Goal: Information Seeking & Learning: Find specific fact

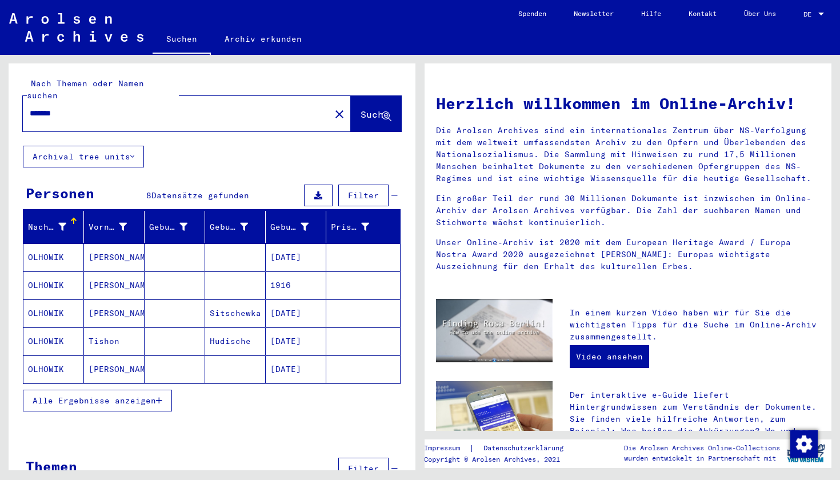
click at [128, 395] on span "Alle Ergebnisse anzeigen" at bounding box center [94, 400] width 123 height 10
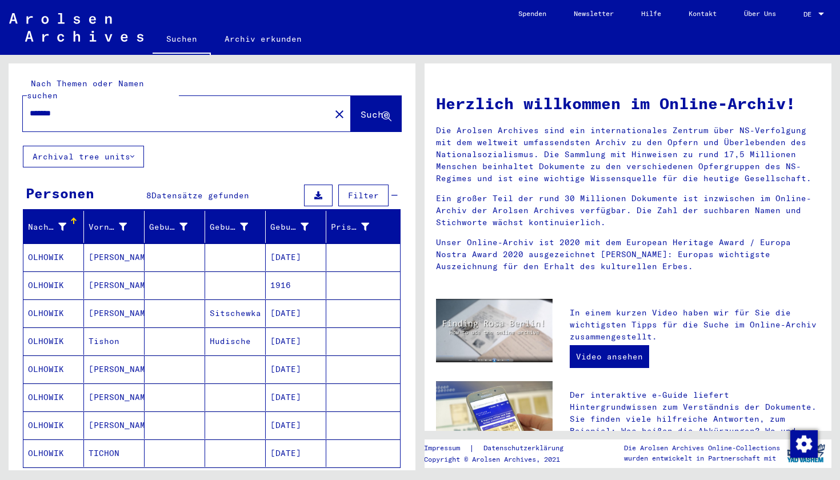
click at [154, 107] on input "*******" at bounding box center [173, 113] width 287 height 12
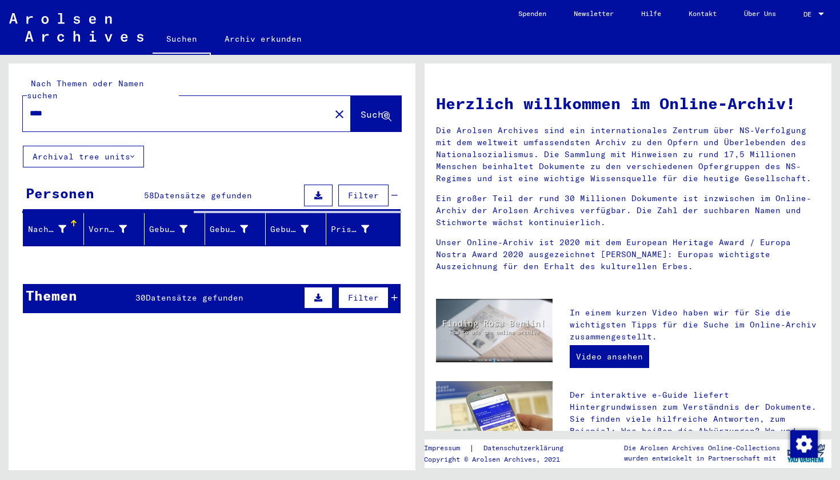
type input "***"
click at [238, 71] on div "Nach Themen oder Namen suchen *** close Suche" at bounding box center [212, 104] width 407 height 82
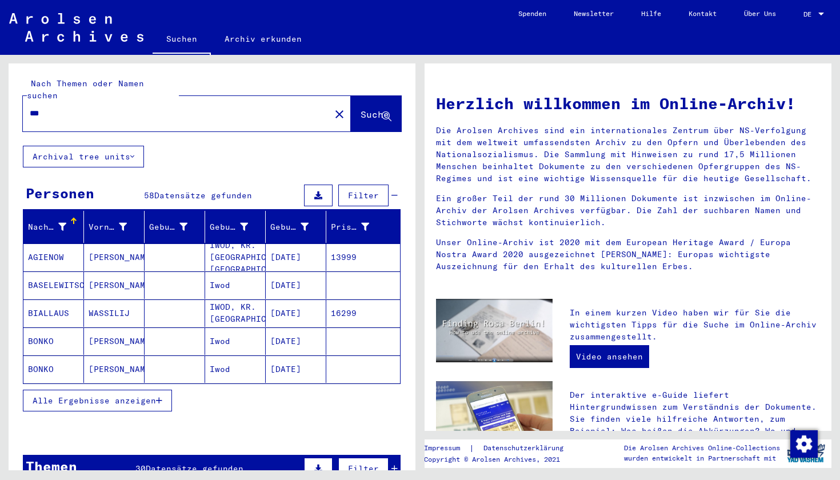
click at [123, 395] on span "Alle Ergebnisse anzeigen" at bounding box center [94, 400] width 123 height 10
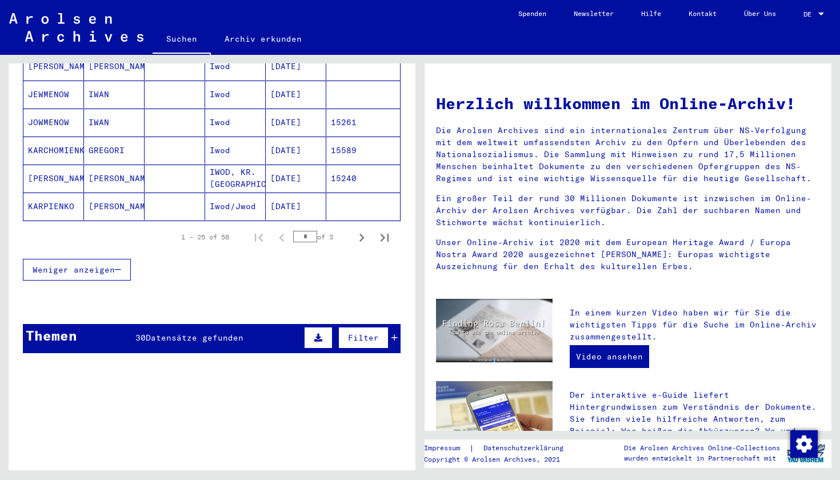
scroll to position [713, 0]
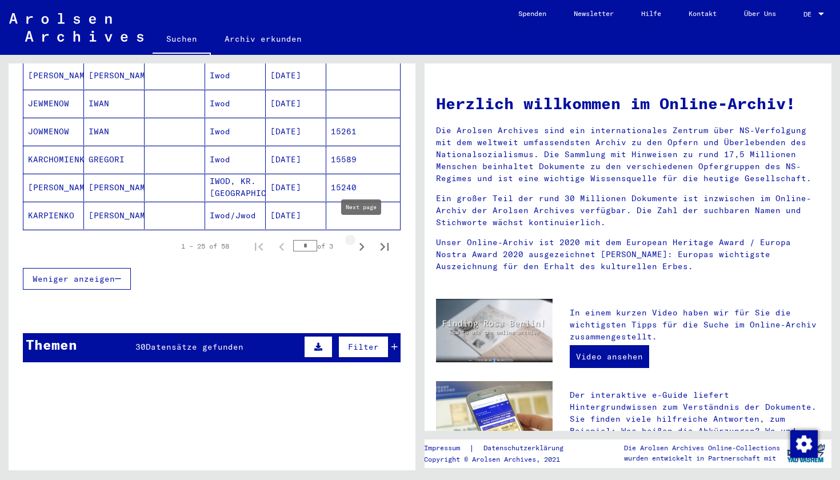
click at [356, 242] on icon "Next page" at bounding box center [362, 247] width 16 height 16
type input "*"
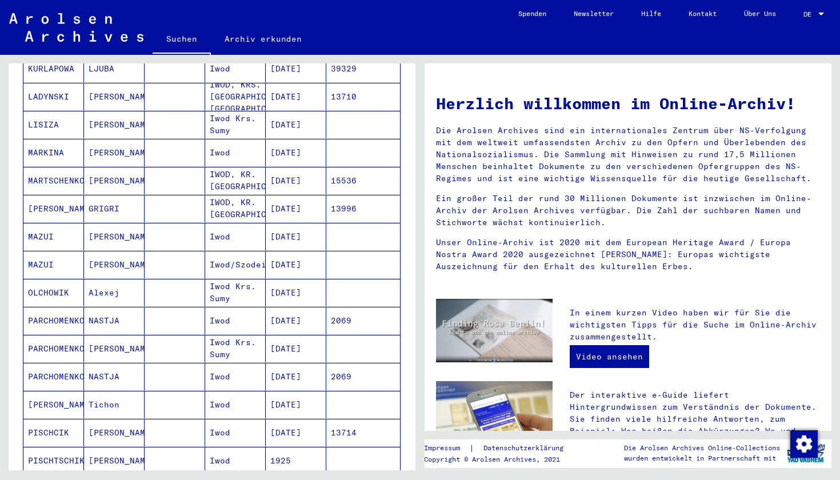
scroll to position [213, 0]
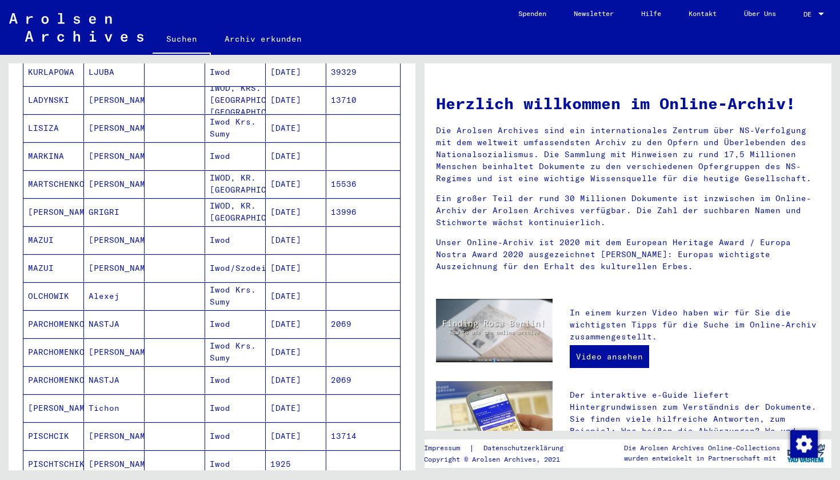
drag, startPoint x: 27, startPoint y: 286, endPoint x: 67, endPoint y: 287, distance: 40.0
click at [67, 287] on mat-cell "OLCHOWIK" at bounding box center [53, 295] width 61 height 27
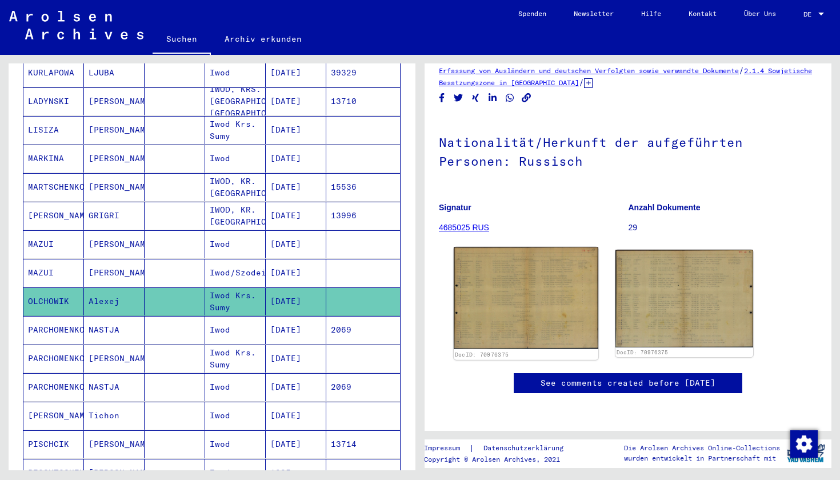
scroll to position [63, 0]
click at [481, 295] on img at bounding box center [525, 298] width 144 height 102
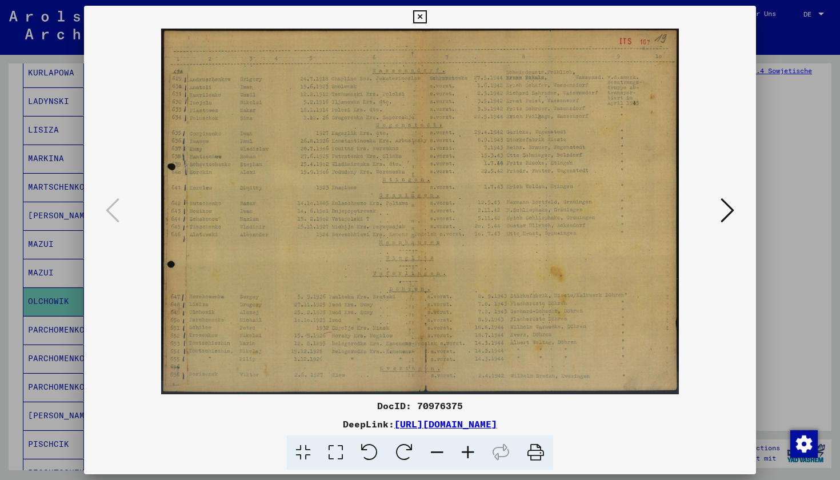
click at [812, 210] on div at bounding box center [420, 240] width 840 height 480
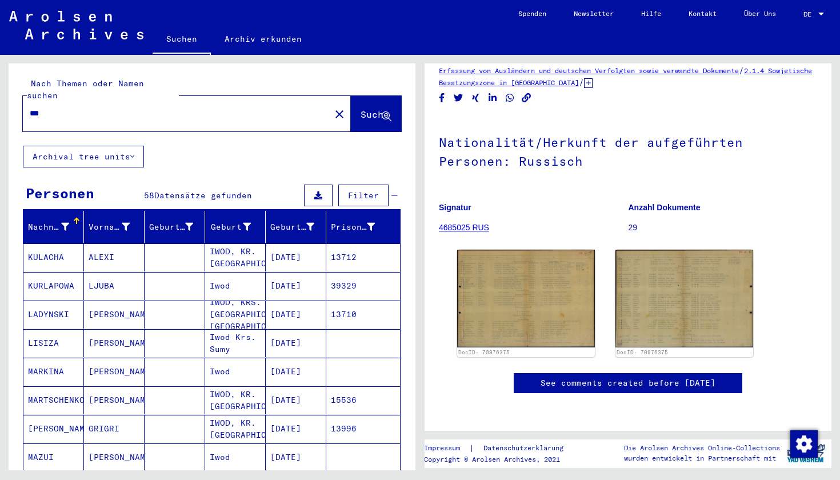
scroll to position [0, 0]
click at [212, 107] on input "***" at bounding box center [177, 113] width 294 height 12
type input "****"
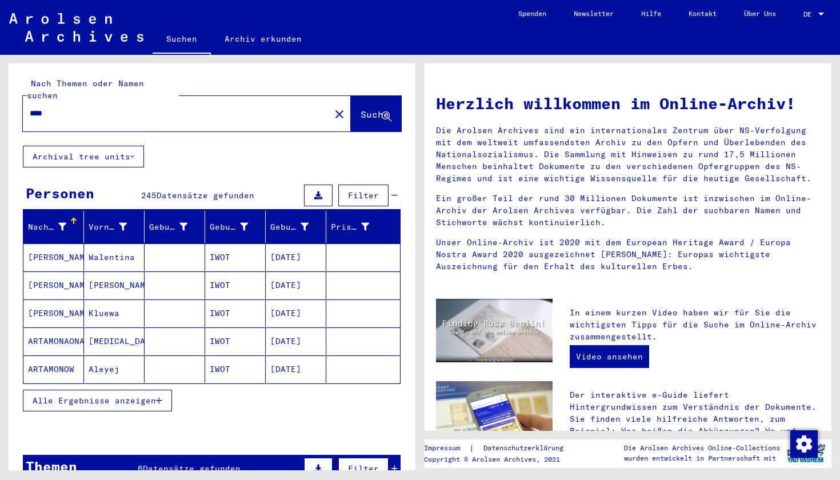
click at [123, 389] on button "Alle Ergebnisse anzeigen" at bounding box center [97, 400] width 149 height 22
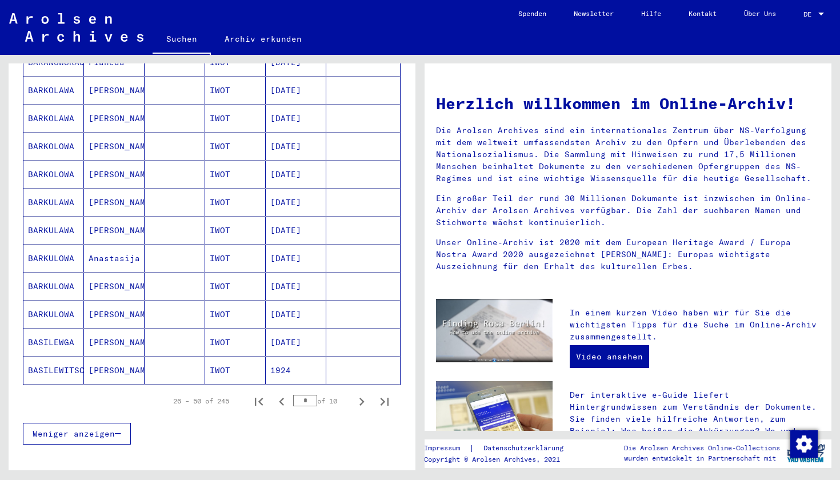
scroll to position [559, 0]
click at [359, 393] on icon "Next page" at bounding box center [362, 401] width 16 height 16
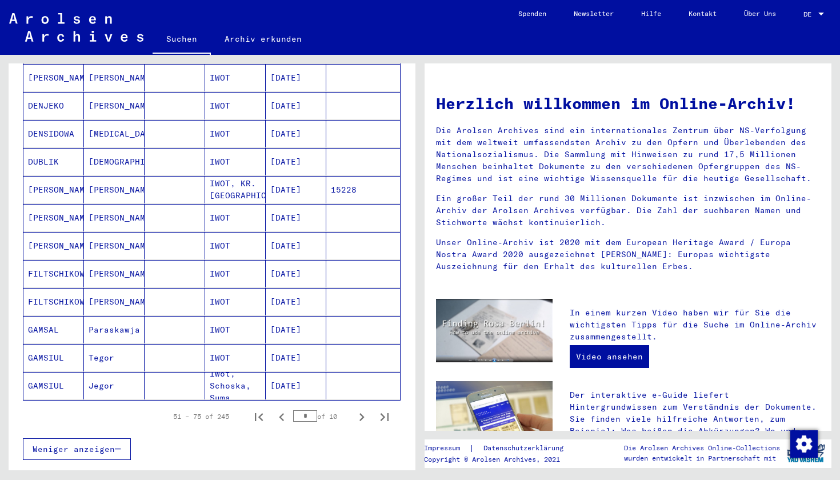
scroll to position [540, 0]
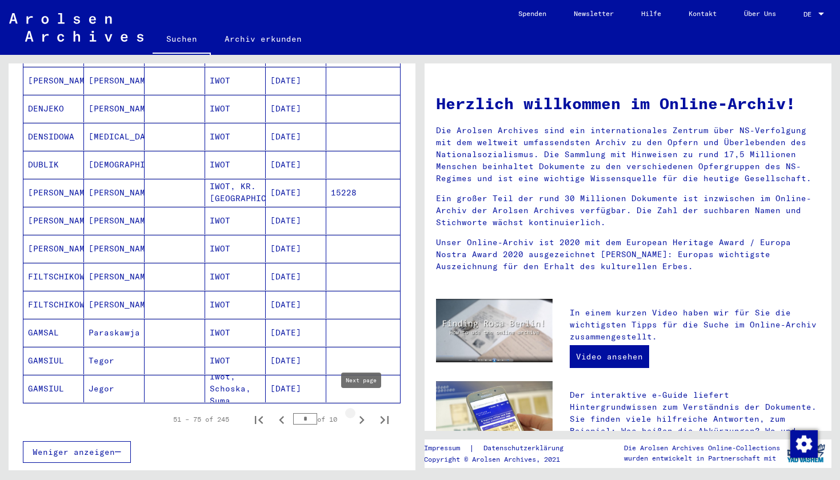
click at [360, 412] on icon "Next page" at bounding box center [362, 420] width 16 height 16
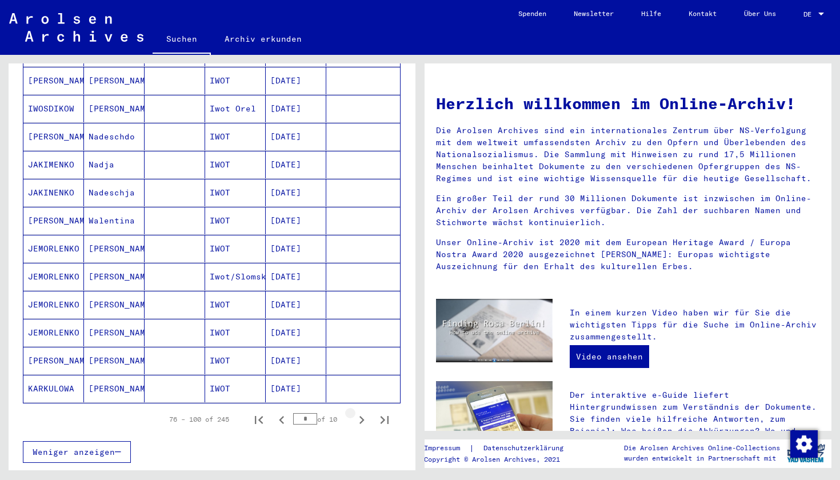
click at [360, 412] on icon "Next page" at bounding box center [362, 420] width 16 height 16
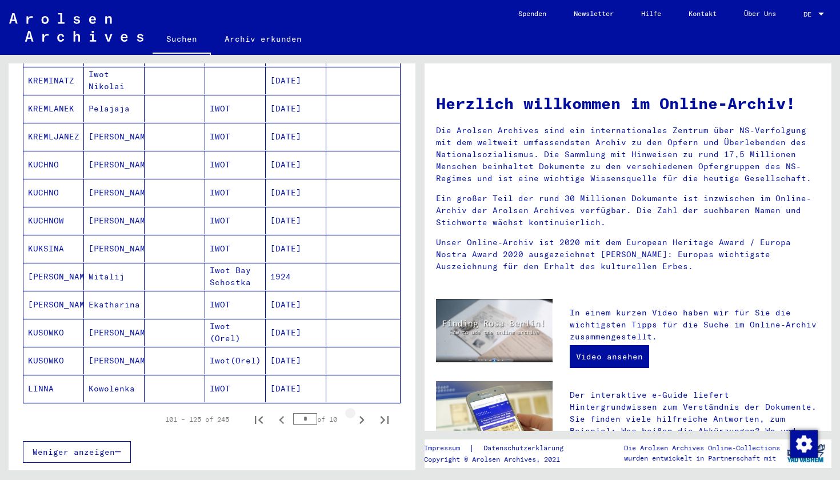
click at [360, 412] on icon "Next page" at bounding box center [362, 420] width 16 height 16
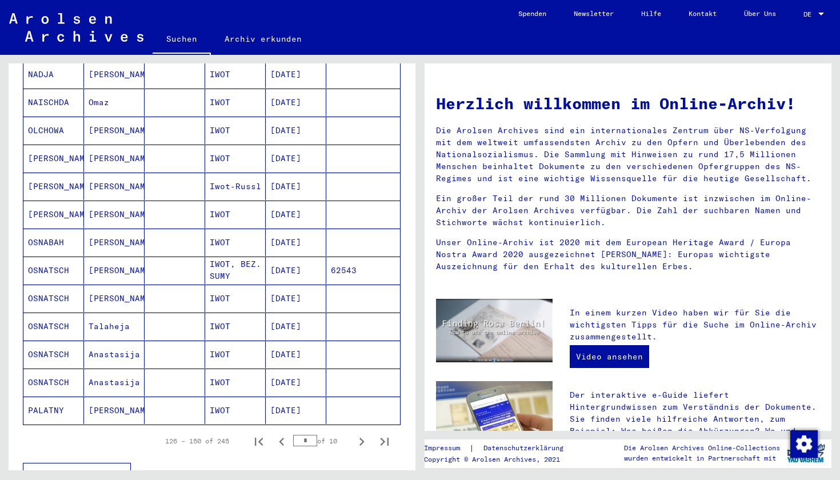
scroll to position [519, 0]
click at [358, 433] on icon "Next page" at bounding box center [362, 441] width 16 height 16
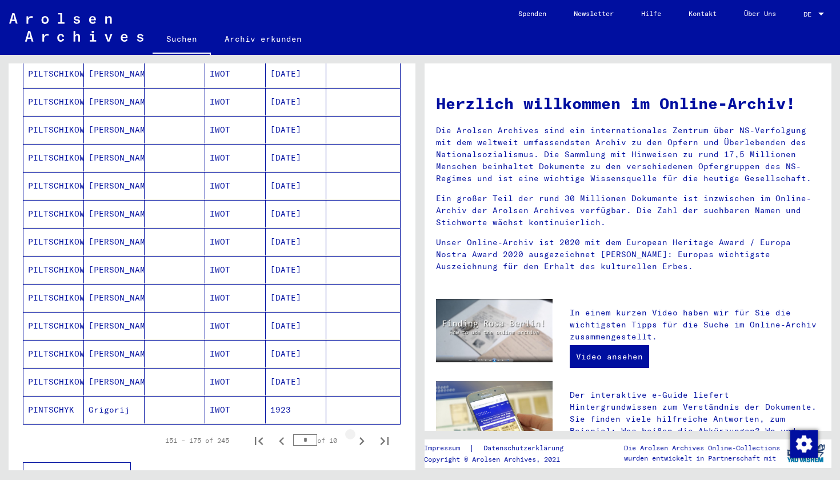
click at [358, 433] on icon "Next page" at bounding box center [362, 441] width 16 height 16
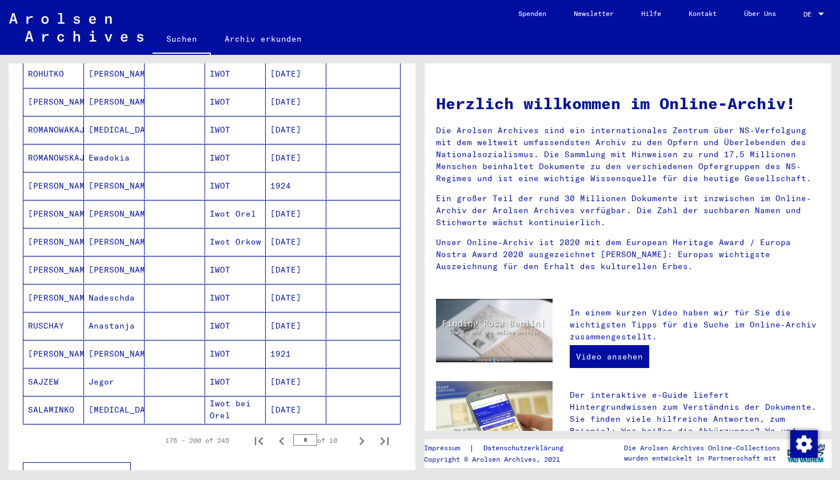
click at [358, 433] on icon "Next page" at bounding box center [362, 441] width 16 height 16
type input "*"
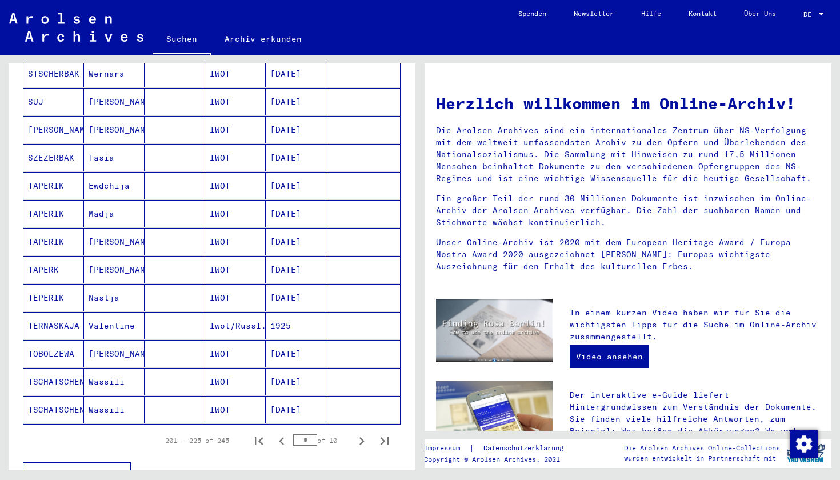
click at [316, 260] on mat-cell "[DATE]" at bounding box center [296, 269] width 61 height 27
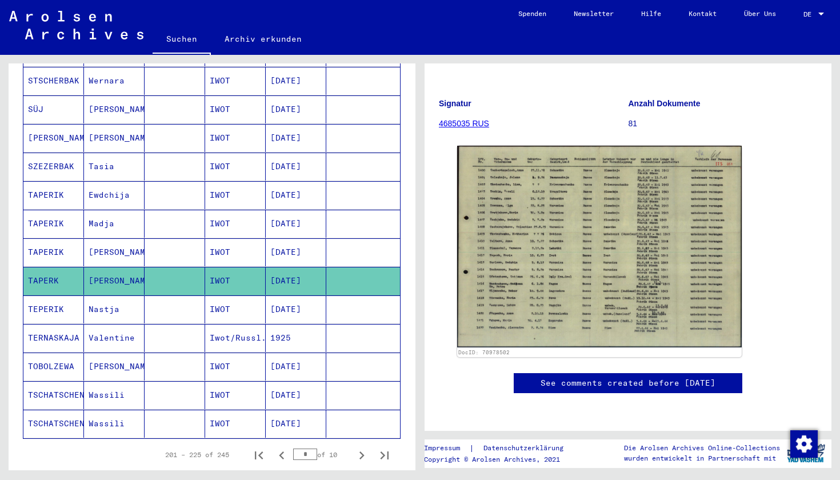
scroll to position [166, 0]
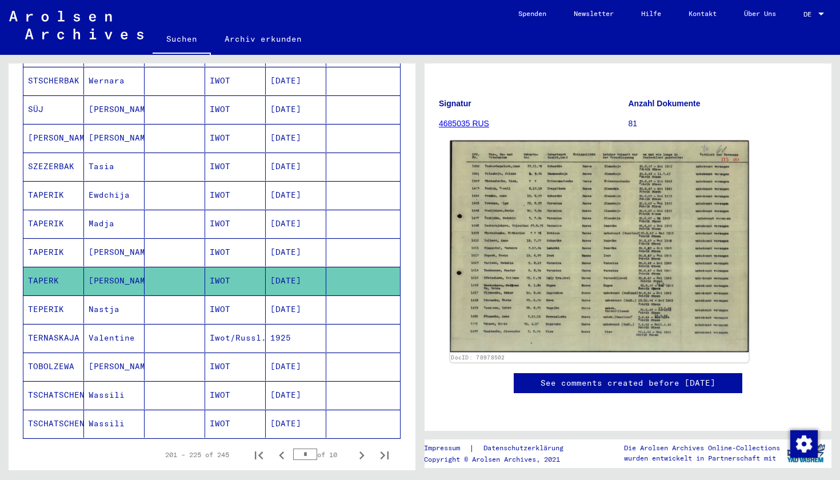
click at [528, 272] on img at bounding box center [599, 246] width 299 height 212
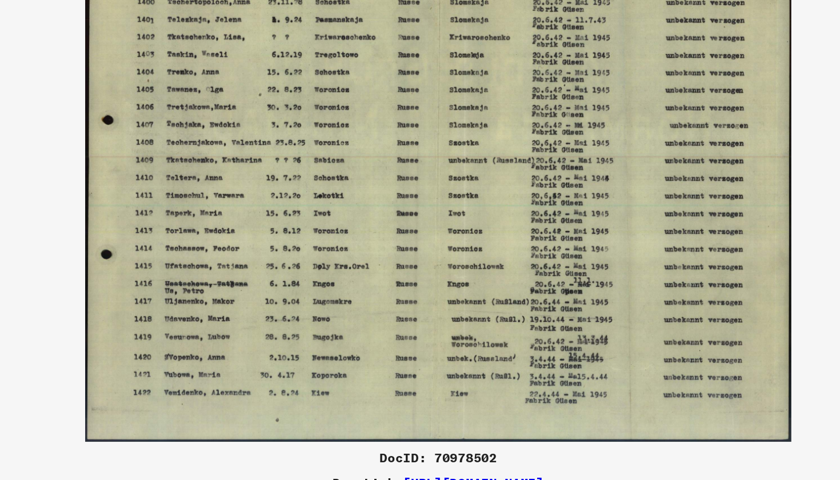
click at [592, 167] on img at bounding box center [420, 212] width 672 height 366
click at [583, 106] on img at bounding box center [420, 212] width 672 height 366
click at [605, 29] on img at bounding box center [420, 212] width 672 height 366
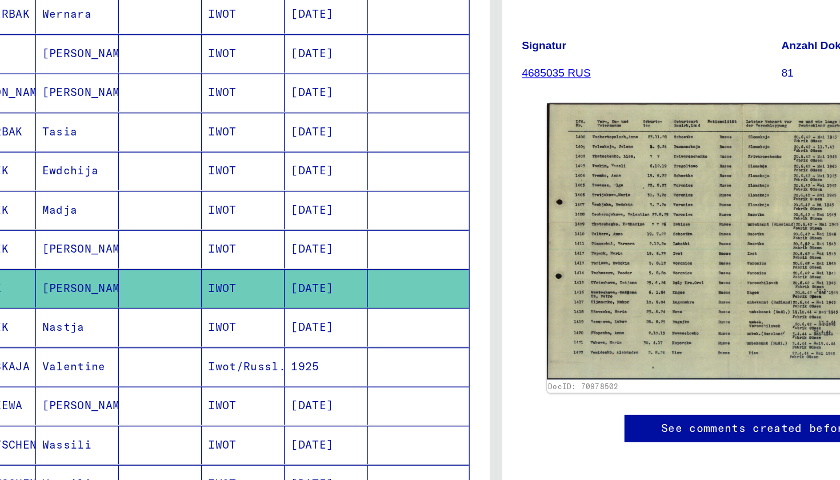
click at [84, 295] on mat-cell "Nastja" at bounding box center [114, 309] width 61 height 28
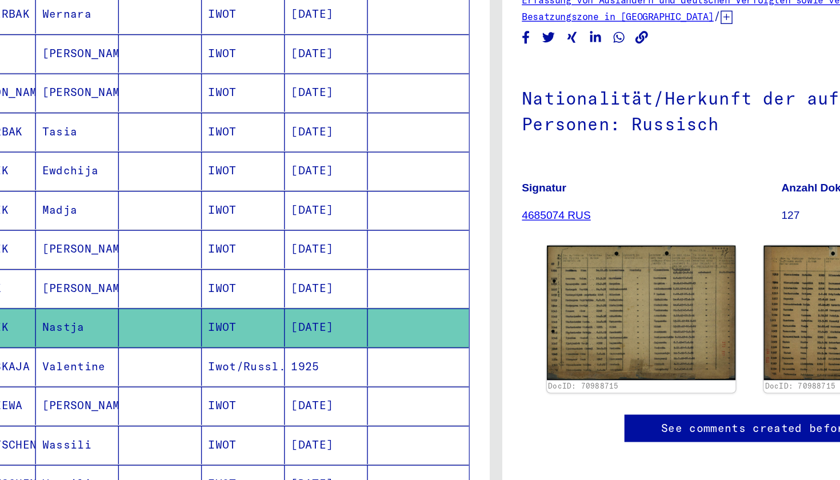
scroll to position [75, 0]
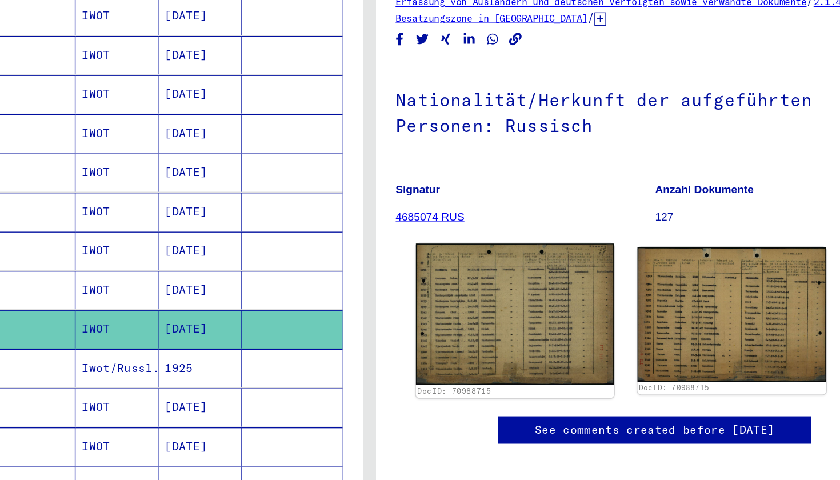
click at [453, 247] on img at bounding box center [525, 298] width 144 height 103
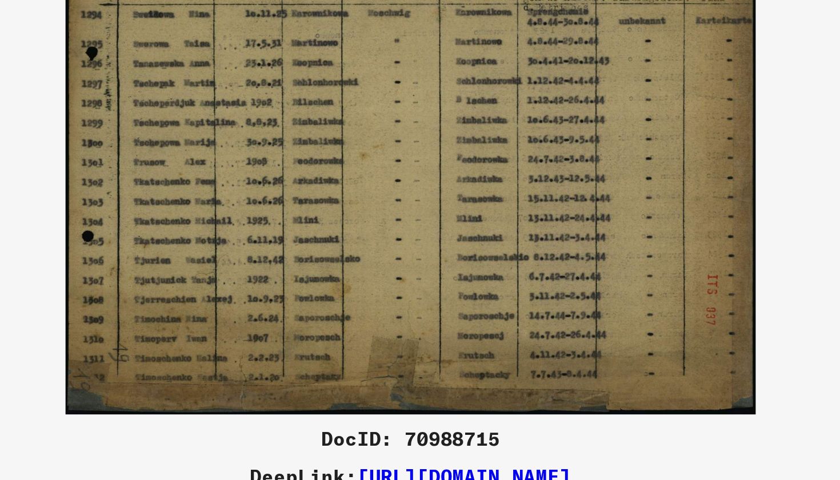
click at [376, 110] on img at bounding box center [420, 211] width 594 height 236
click at [382, 93] on img at bounding box center [420, 211] width 594 height 236
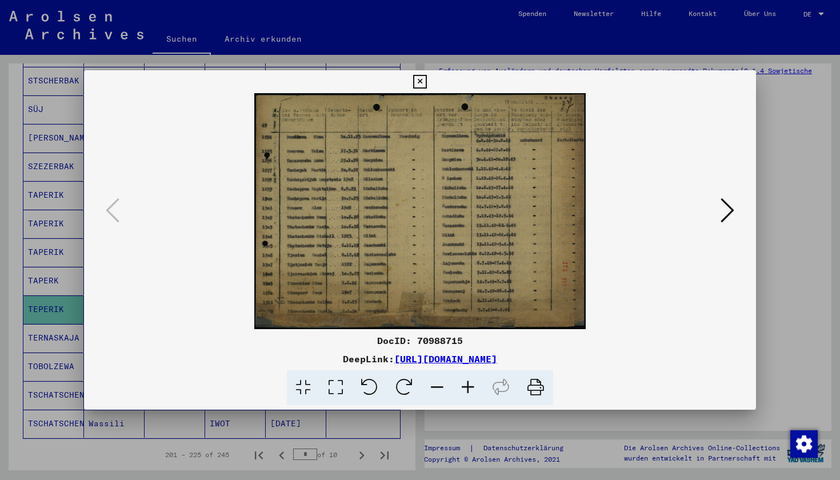
click at [426, 83] on icon at bounding box center [419, 82] width 13 height 14
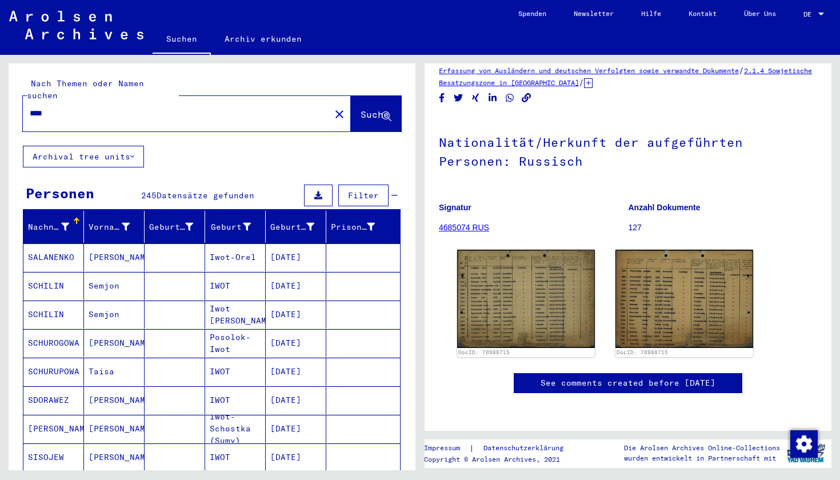
scroll to position [0, 0]
click at [203, 107] on input "****" at bounding box center [177, 113] width 294 height 12
paste input "****"
type input "********"
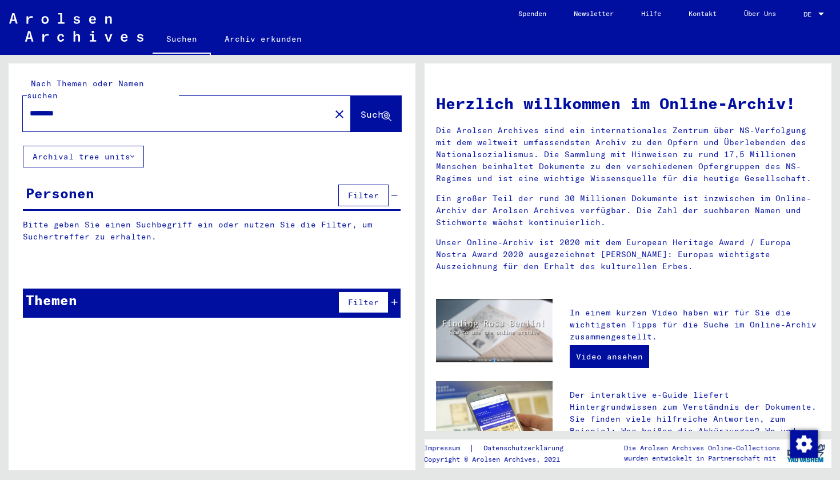
click at [137, 107] on input "********" at bounding box center [173, 113] width 287 height 12
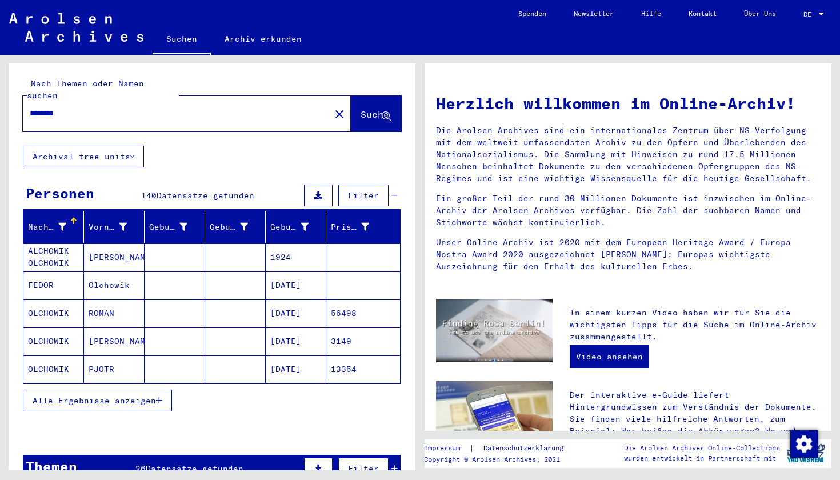
click at [121, 395] on span "Alle Ergebnisse anzeigen" at bounding box center [94, 400] width 123 height 10
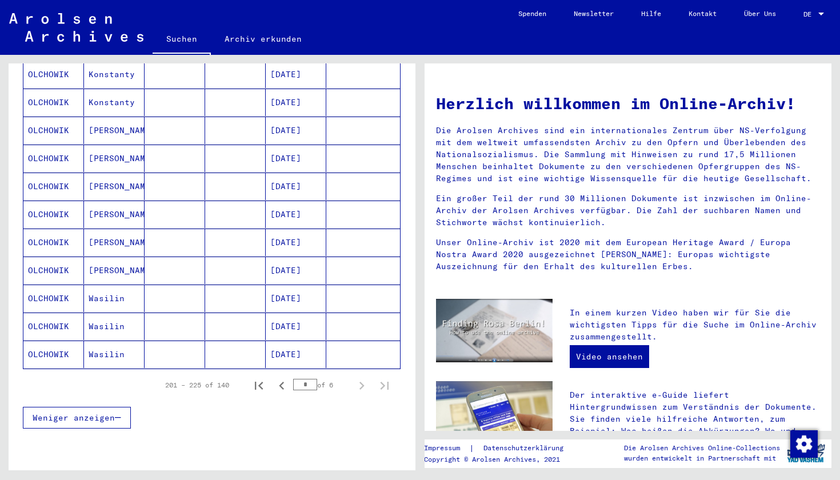
scroll to position [618, 0]
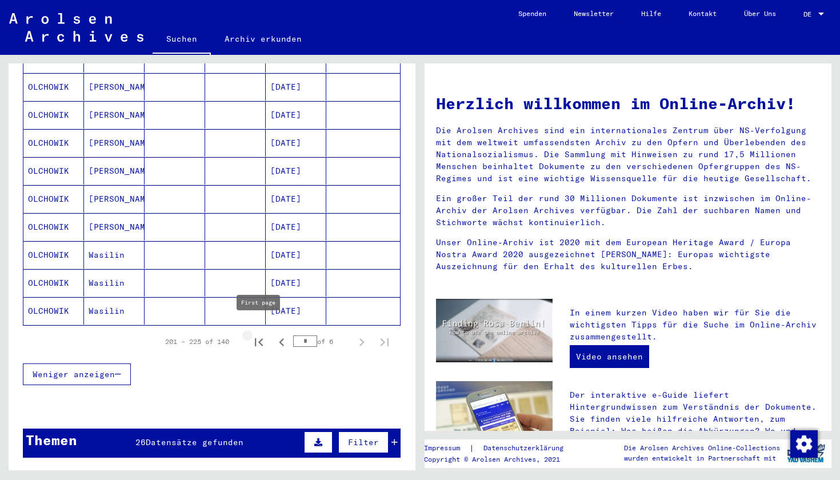
click at [259, 334] on icon "First page" at bounding box center [259, 342] width 16 height 16
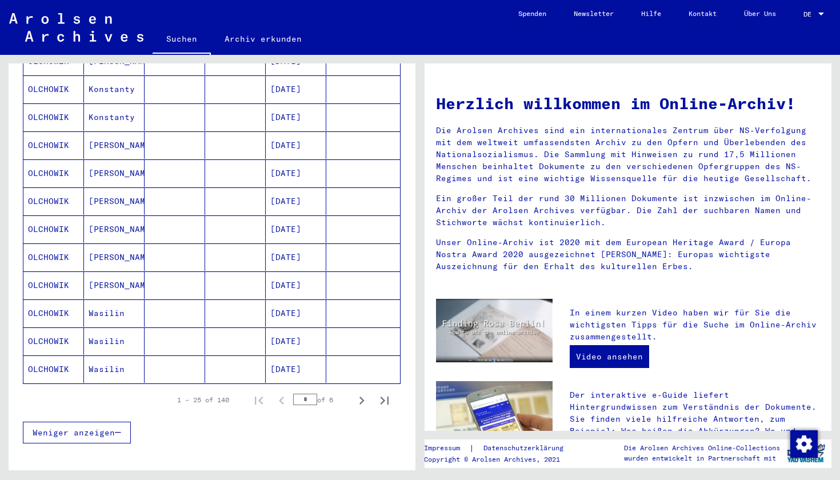
scroll to position [584, 0]
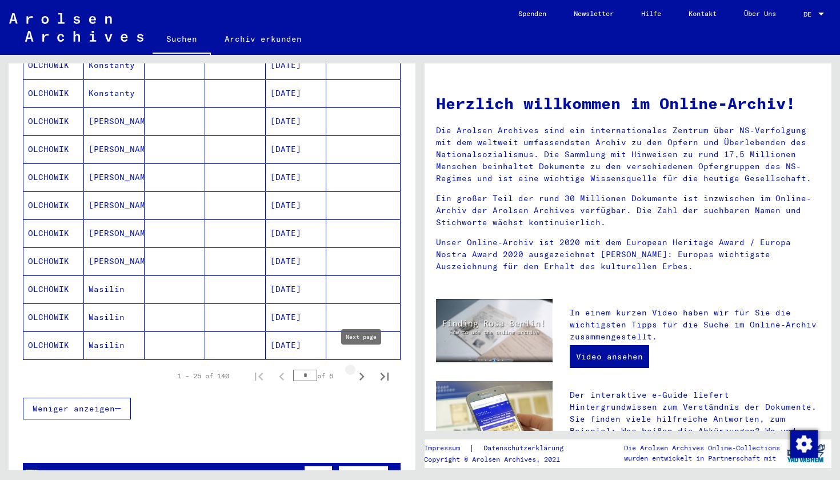
click at [362, 372] on icon "Next page" at bounding box center [361, 376] width 5 height 8
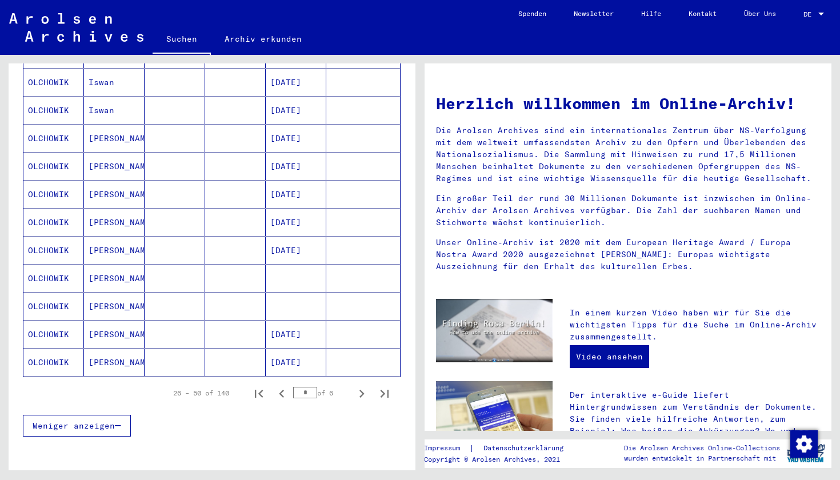
scroll to position [569, 0]
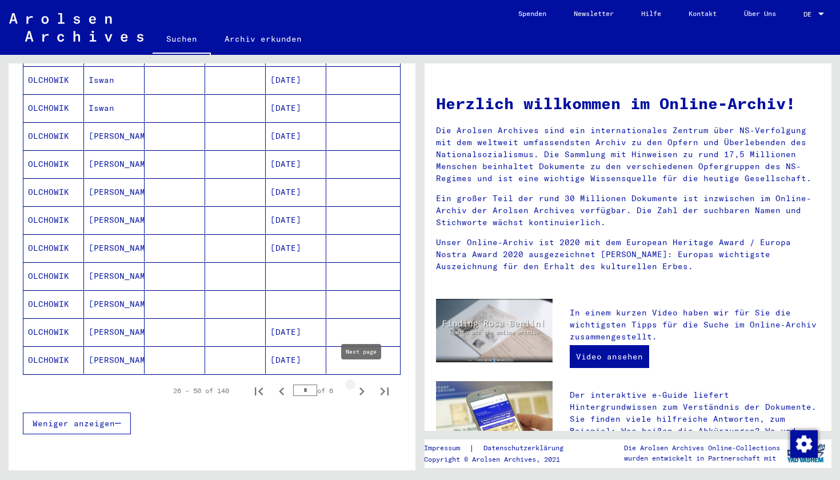
click at [358, 383] on icon "Next page" at bounding box center [362, 391] width 16 height 16
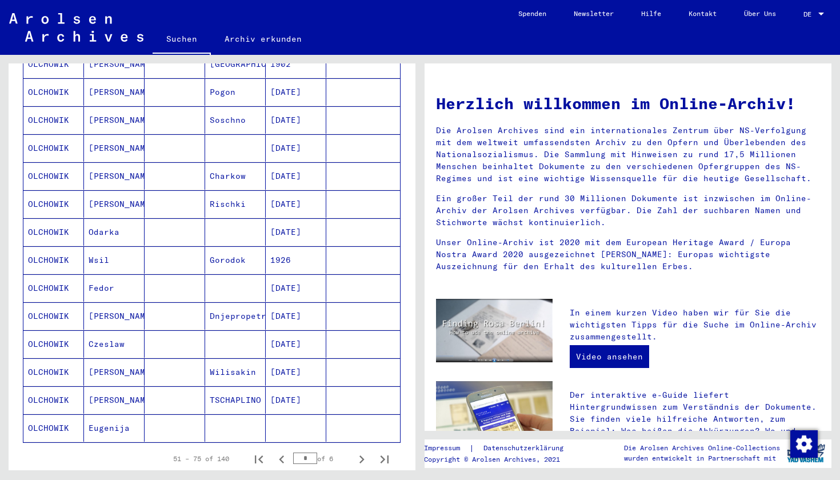
scroll to position [501, 0]
click at [363, 455] on icon "Next page" at bounding box center [361, 459] width 5 height 8
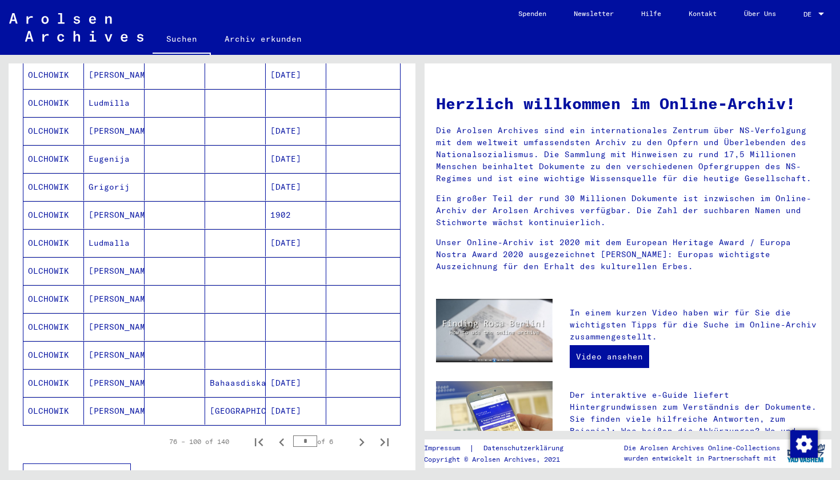
scroll to position [519, 0]
click at [359, 433] on icon "Next page" at bounding box center [362, 441] width 16 height 16
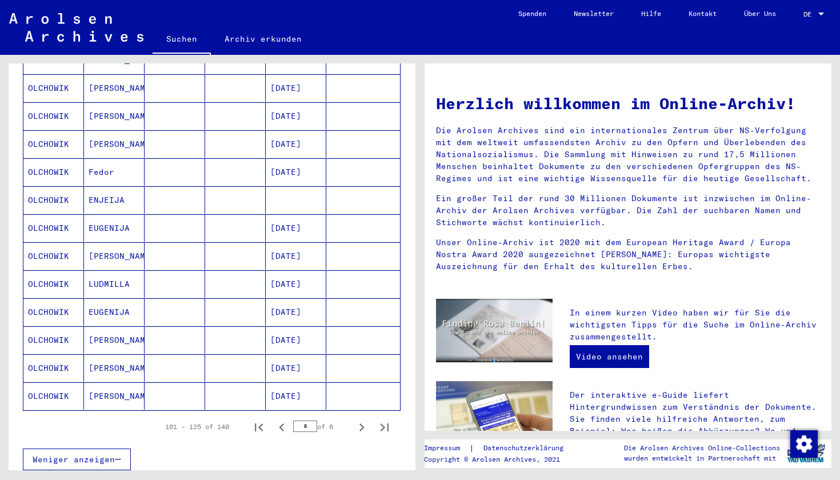
scroll to position [533, 0]
click at [359, 419] on icon "Next page" at bounding box center [362, 427] width 16 height 16
type input "*"
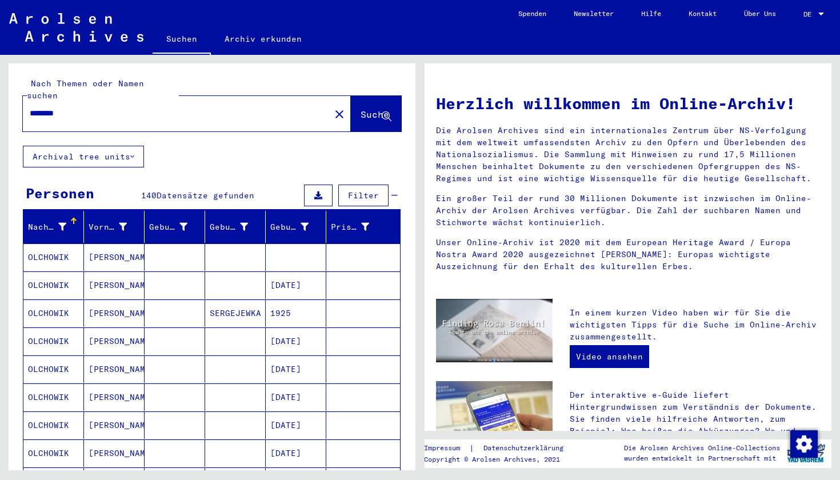
scroll to position [0, 0]
